Goal: Task Accomplishment & Management: Complete application form

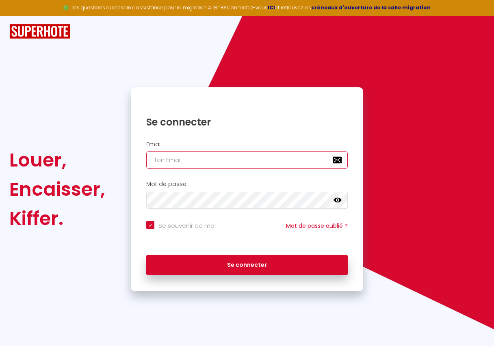
type input "[EMAIL_ADDRESS][DOMAIN_NAME]"
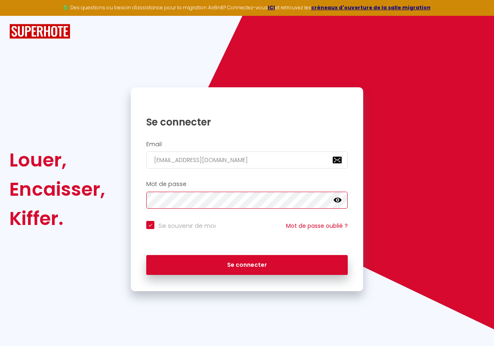
click at [247, 263] on button "Se connecter" at bounding box center [246, 265] width 201 height 20
checkbox input "true"
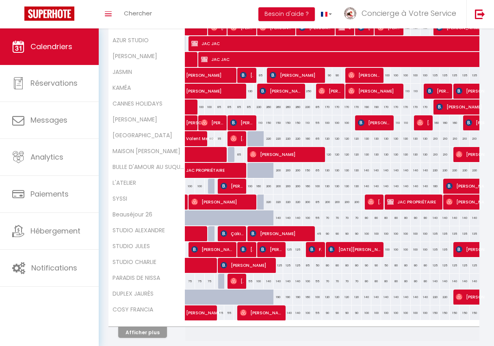
scroll to position [0, 5]
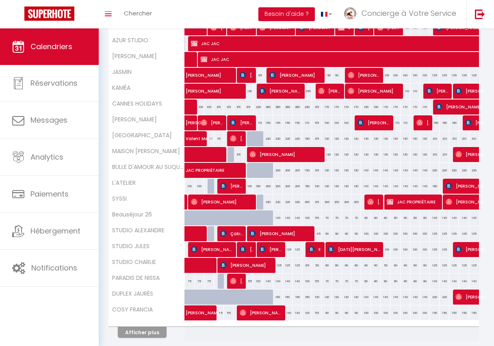
click at [147, 330] on button "Afficher plus" at bounding box center [142, 332] width 49 height 11
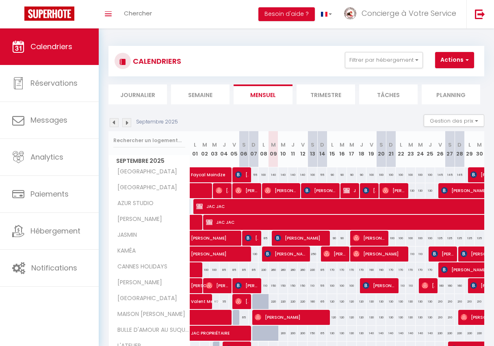
scroll to position [0, 0]
click at [113, 120] on img at bounding box center [114, 122] width 9 height 9
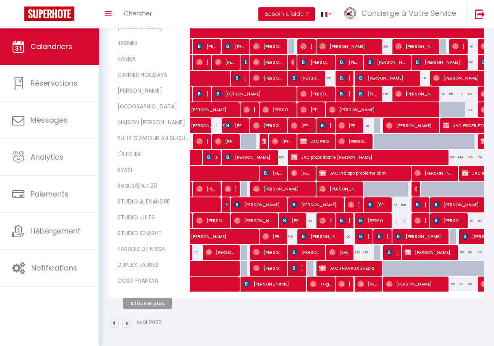
scroll to position [191, 0]
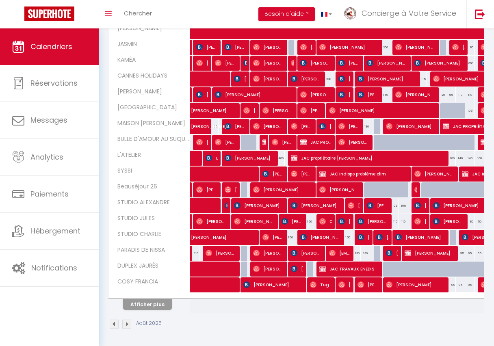
click at [147, 300] on button "Afficher plus" at bounding box center [147, 304] width 49 height 11
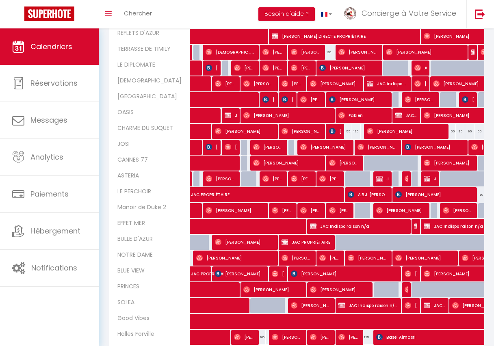
scroll to position [458, 0]
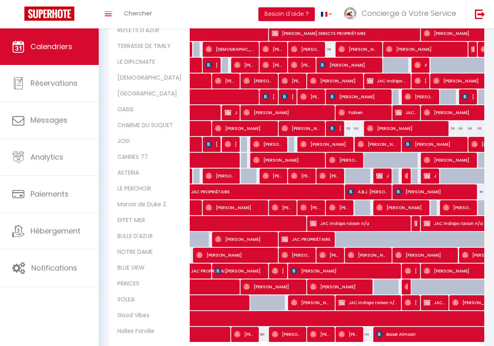
click at [278, 267] on span "[PERSON_NAME]" at bounding box center [278, 270] width 13 height 15
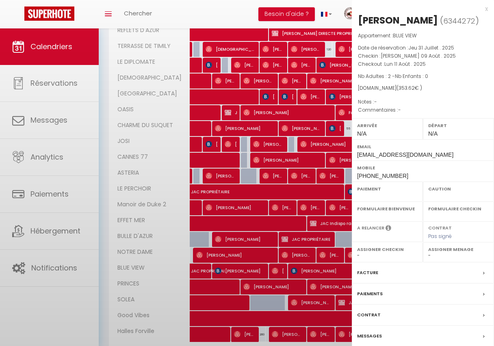
select select "OK"
select select "0"
select select "1"
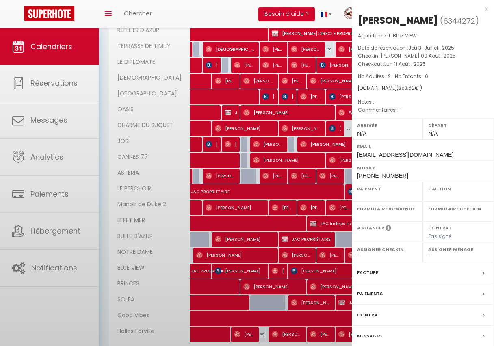
select select
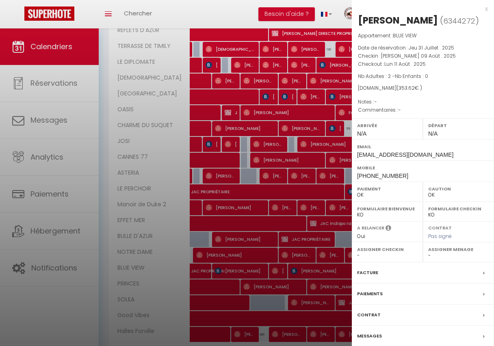
select select "45904"
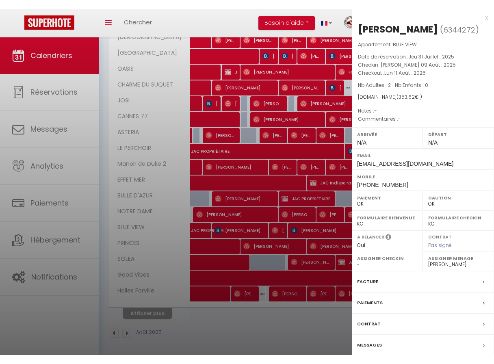
scroll to position [490, 0]
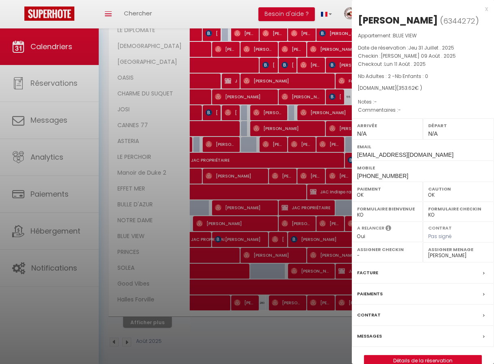
click at [439, 346] on link "Détails de la réservation" at bounding box center [422, 360] width 117 height 11
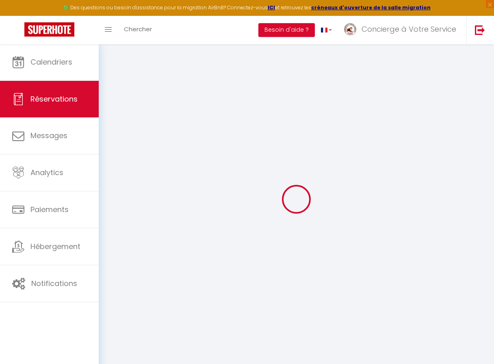
type input "[GEOGRAPHIC_DATA]"
type input "Delaunay"
type input "[EMAIL_ADDRESS][DOMAIN_NAME]"
type input "[PHONE_NUMBER]"
select select
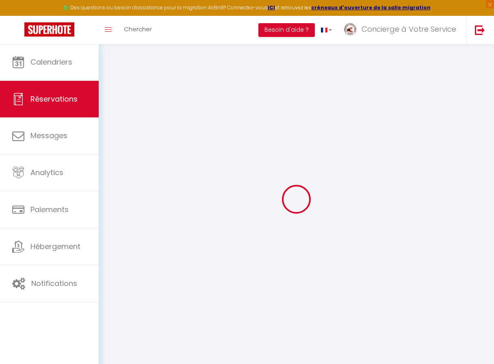
type input "50.55"
select select "73384"
select select "1"
select select
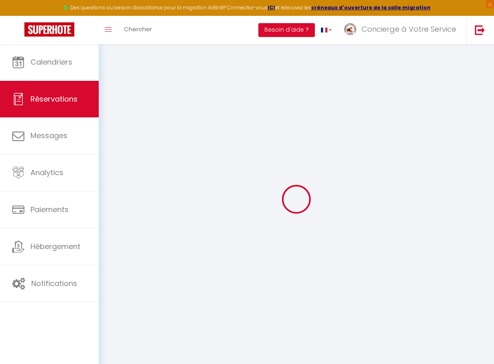
type input "2"
select select "12"
select select
type input "248"
checkbox input "false"
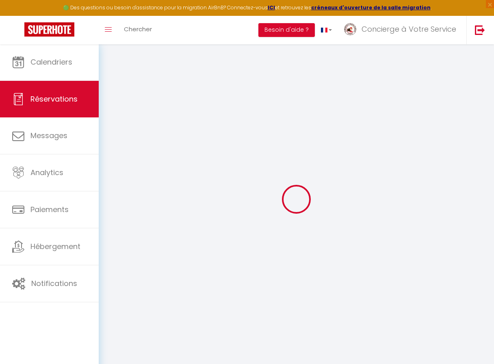
type input "0"
select select "1"
type input "0"
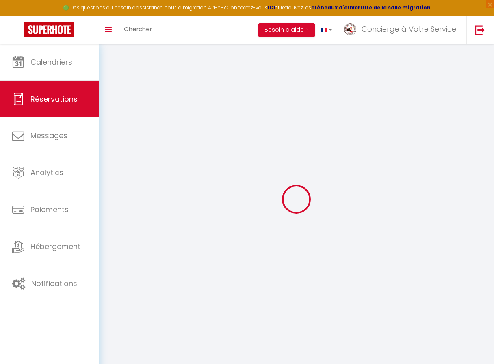
select select
select select "15"
checkbox input "false"
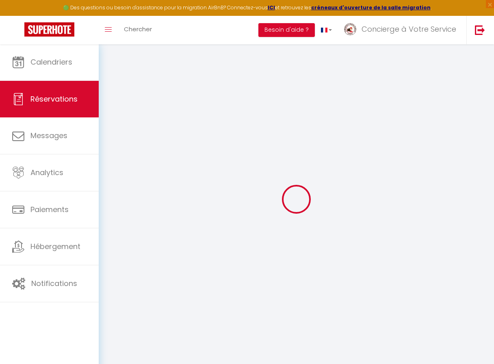
select select
checkbox input "false"
select select
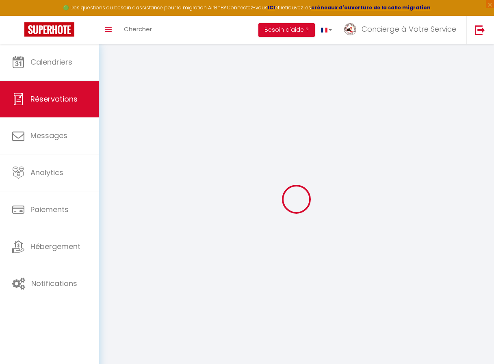
select select
checkbox input "false"
select select
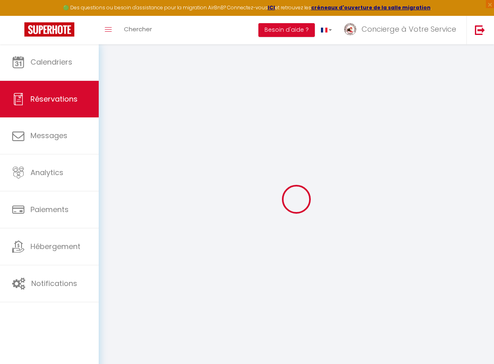
select select
checkbox input "false"
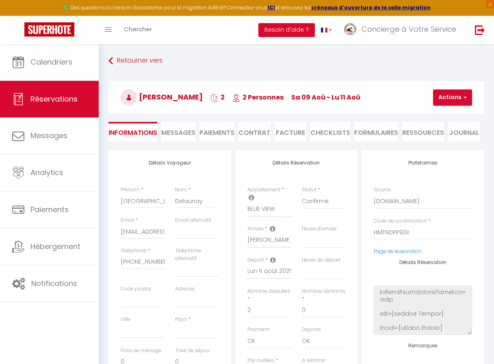
select select
type input "89"
type input "16.62"
select select
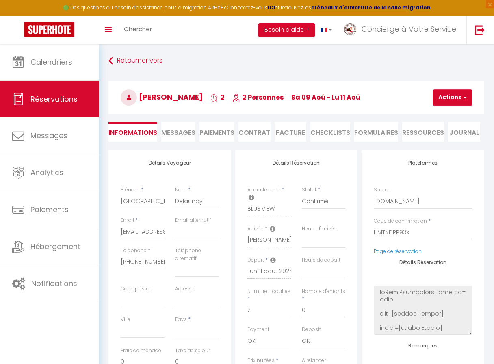
checkbox input "false"
click at [411, 251] on link "Page de réservation" at bounding box center [398, 251] width 48 height 7
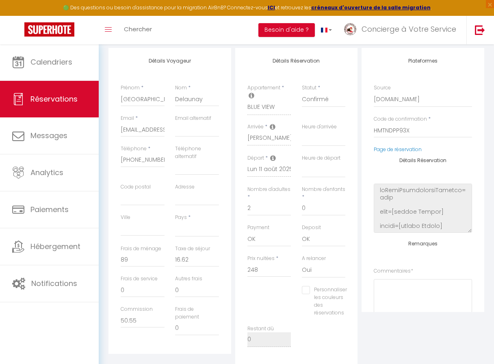
scroll to position [101, 0]
click at [401, 148] on link "Page de réservation" at bounding box center [398, 150] width 48 height 7
